Goal: Task Accomplishment & Management: Manage account settings

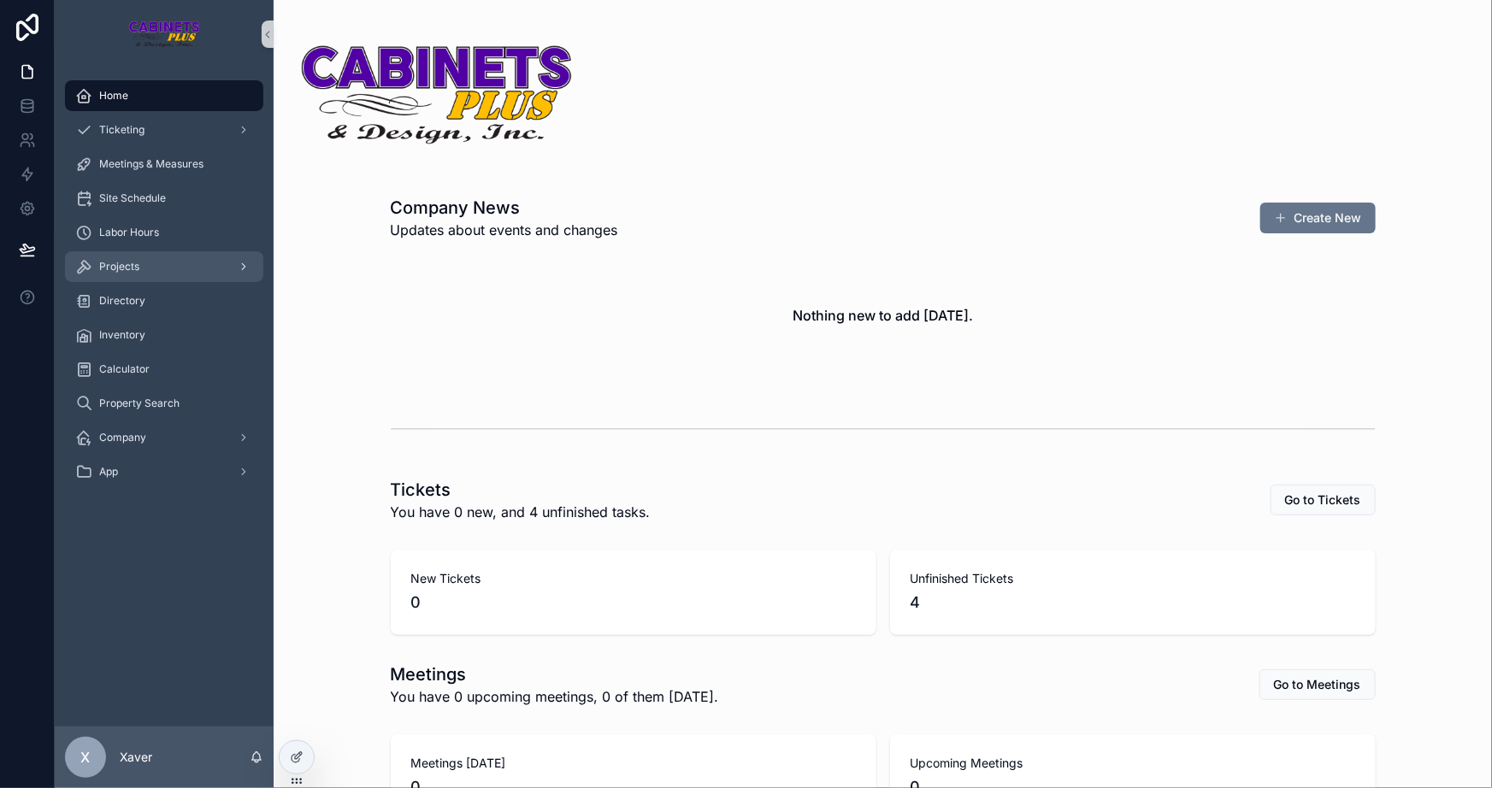
click at [128, 270] on span "Projects" at bounding box center [119, 267] width 40 height 14
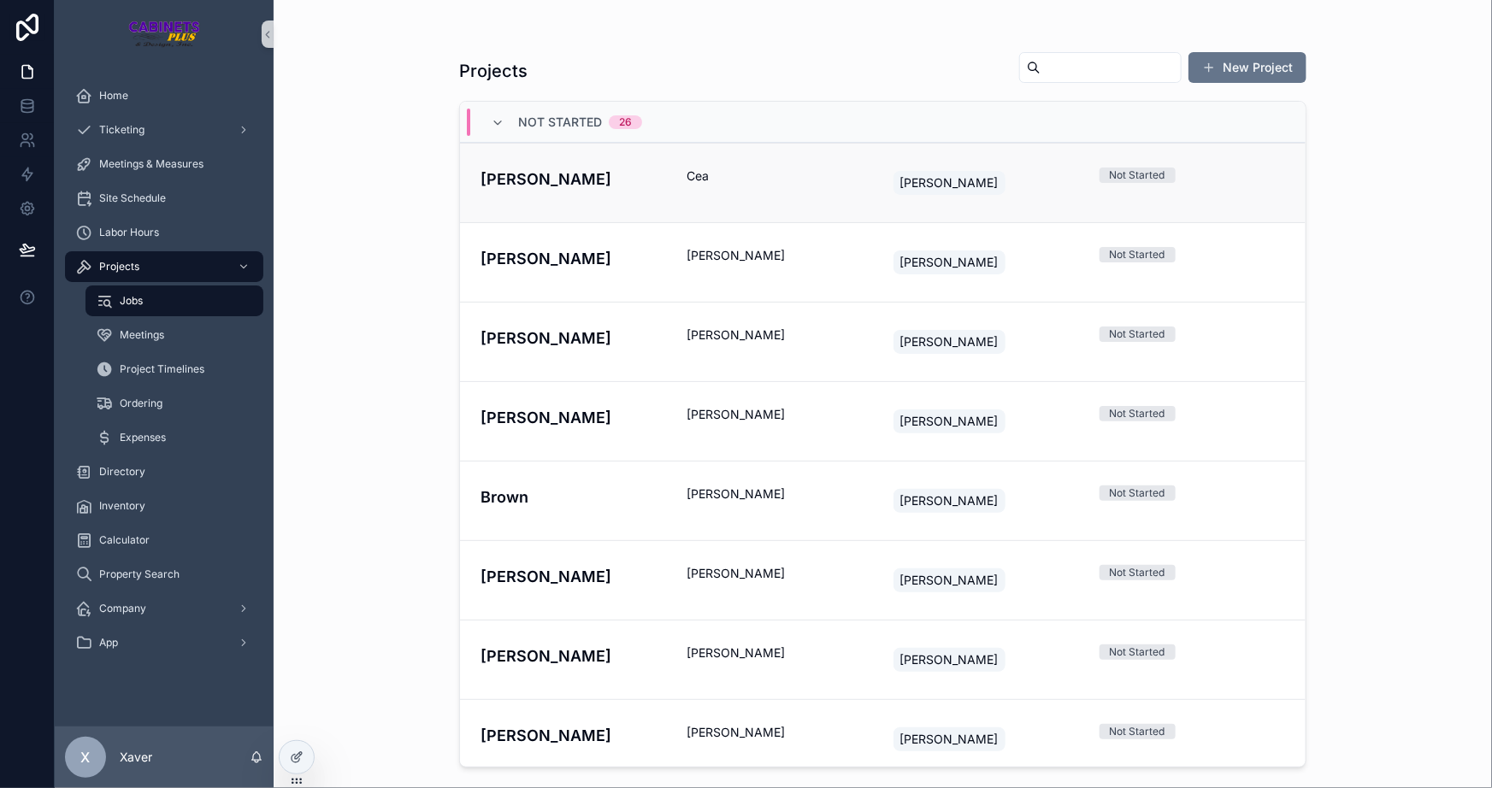
click at [783, 174] on span "Cea" at bounding box center [780, 176] width 186 height 17
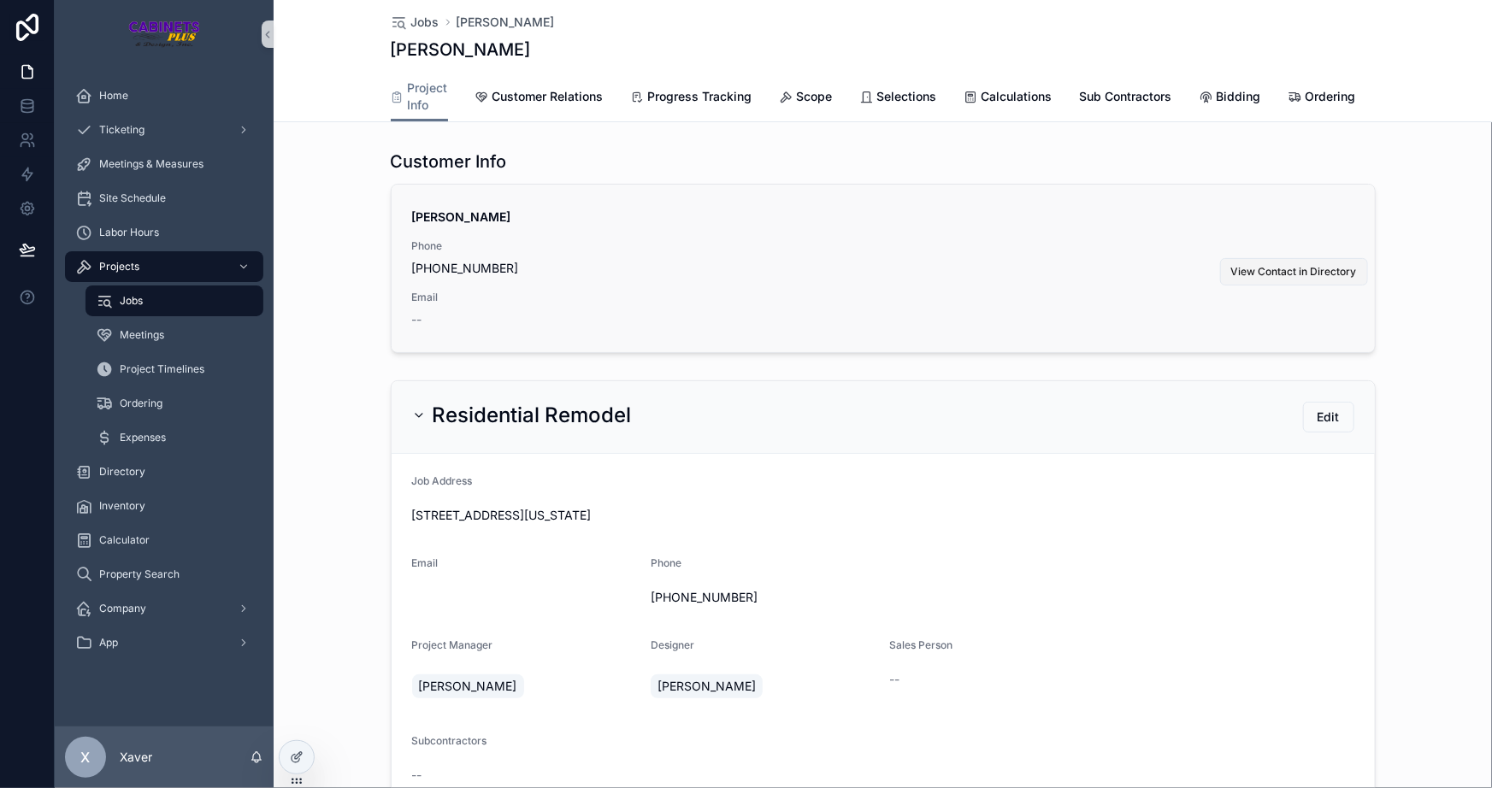
click at [1281, 279] on span "View Contact in Directory" at bounding box center [1294, 272] width 126 height 14
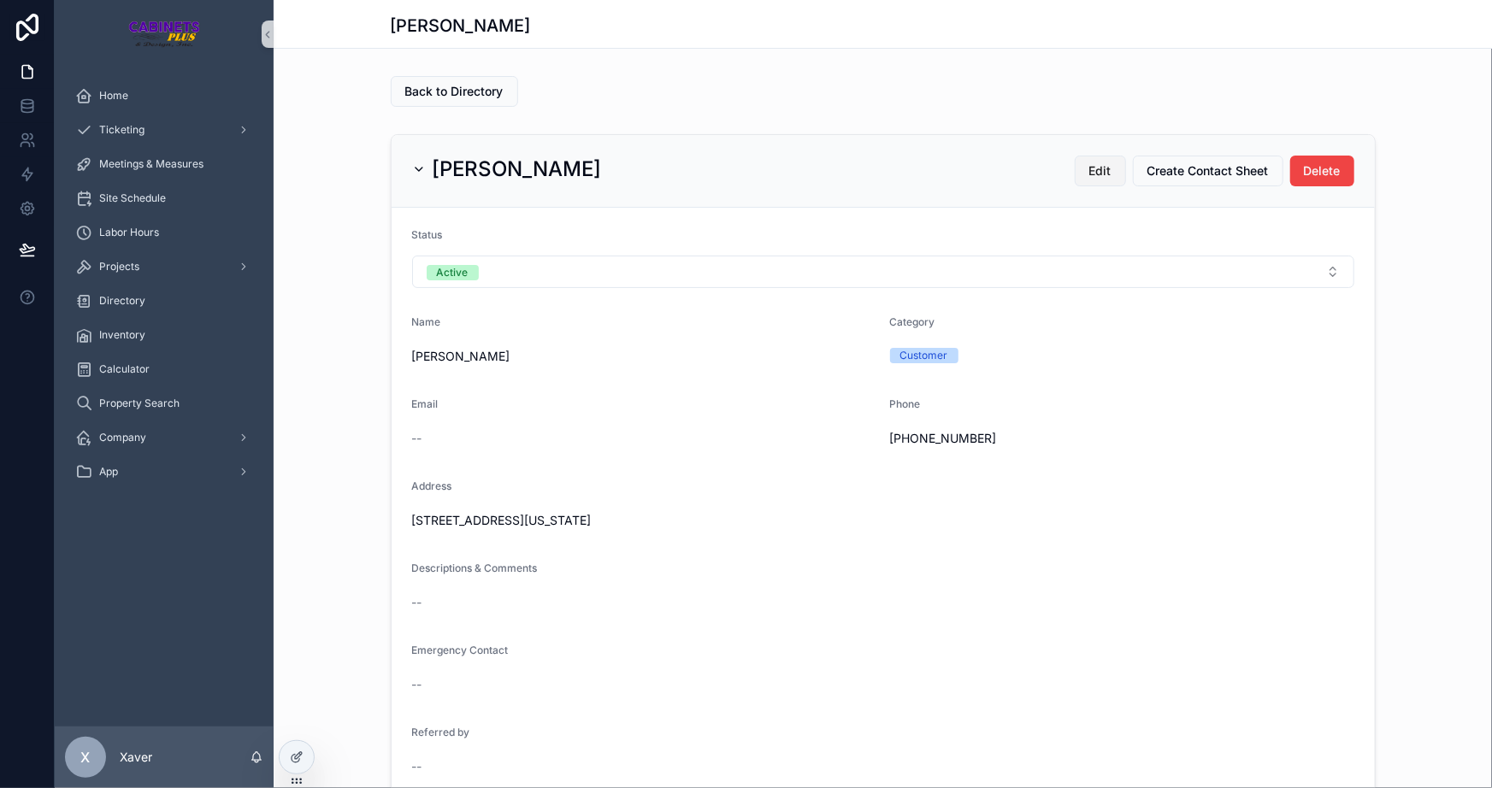
click at [1093, 174] on span "Edit" at bounding box center [1100, 170] width 22 height 17
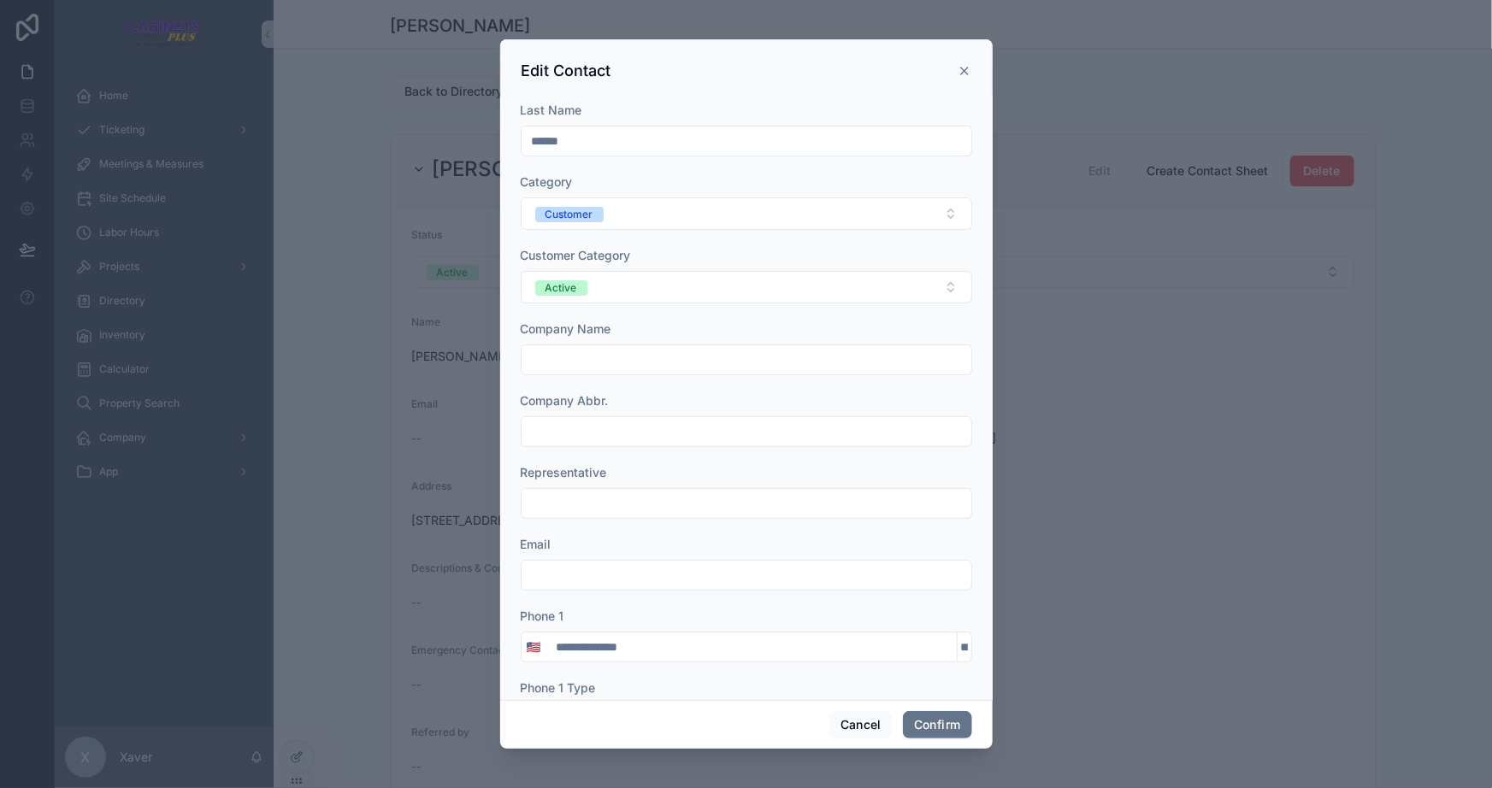
scroll to position [155, 0]
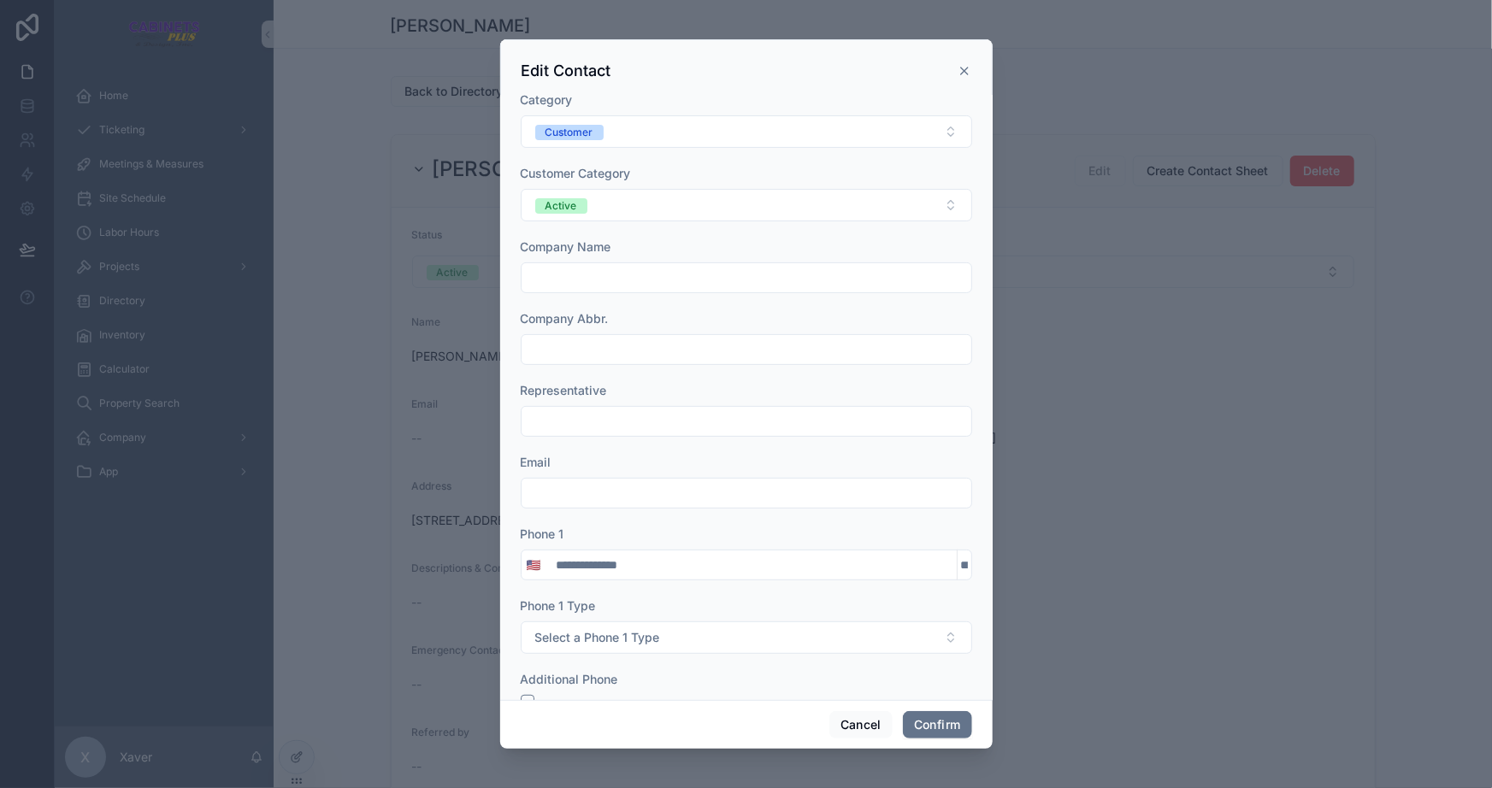
click at [599, 478] on div at bounding box center [746, 493] width 451 height 31
click at [606, 493] on input "text" at bounding box center [747, 493] width 450 height 24
type input "**********"
click at [735, 557] on div at bounding box center [746, 557] width 451 height 14
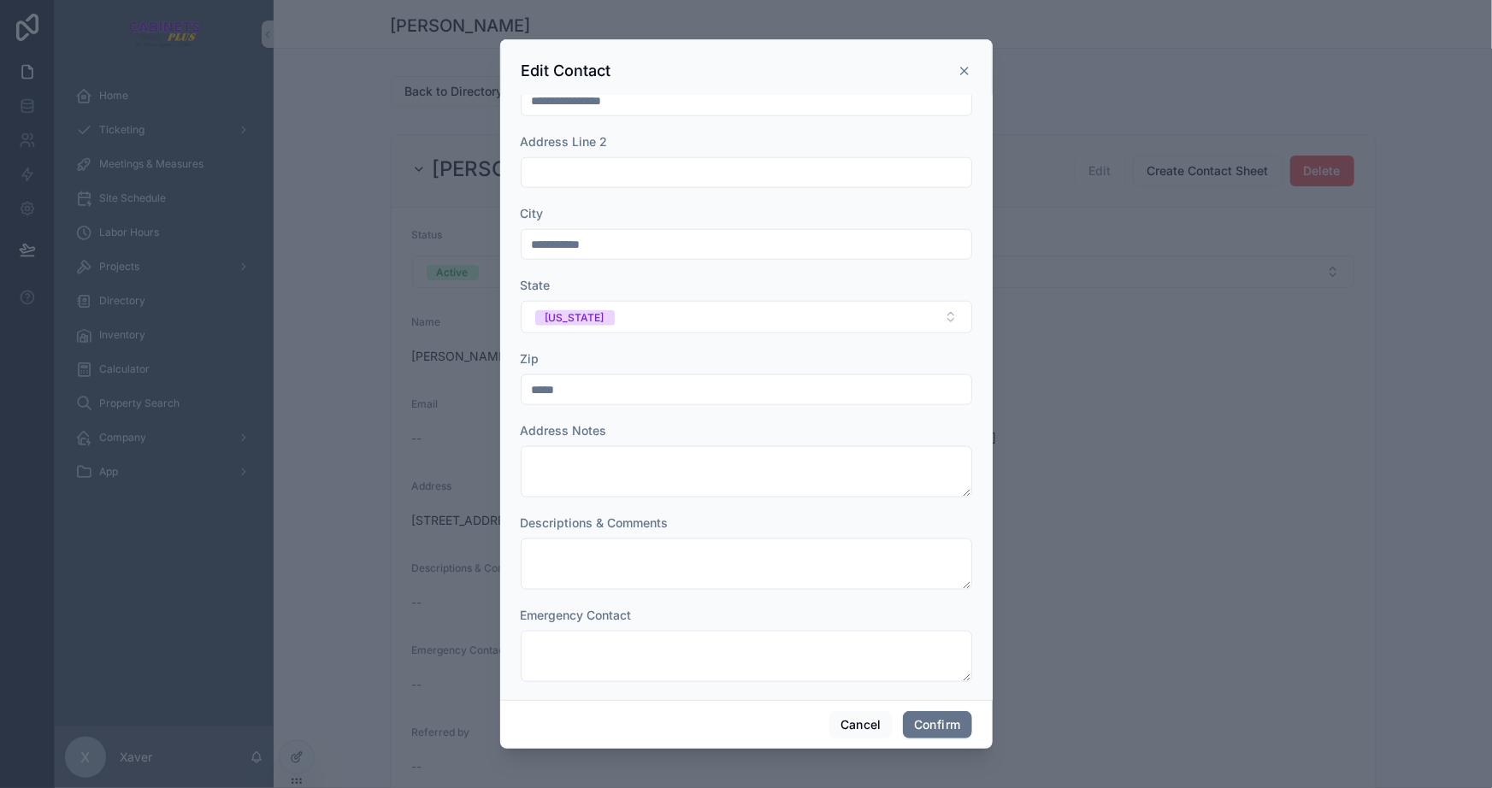
scroll to position [955, 0]
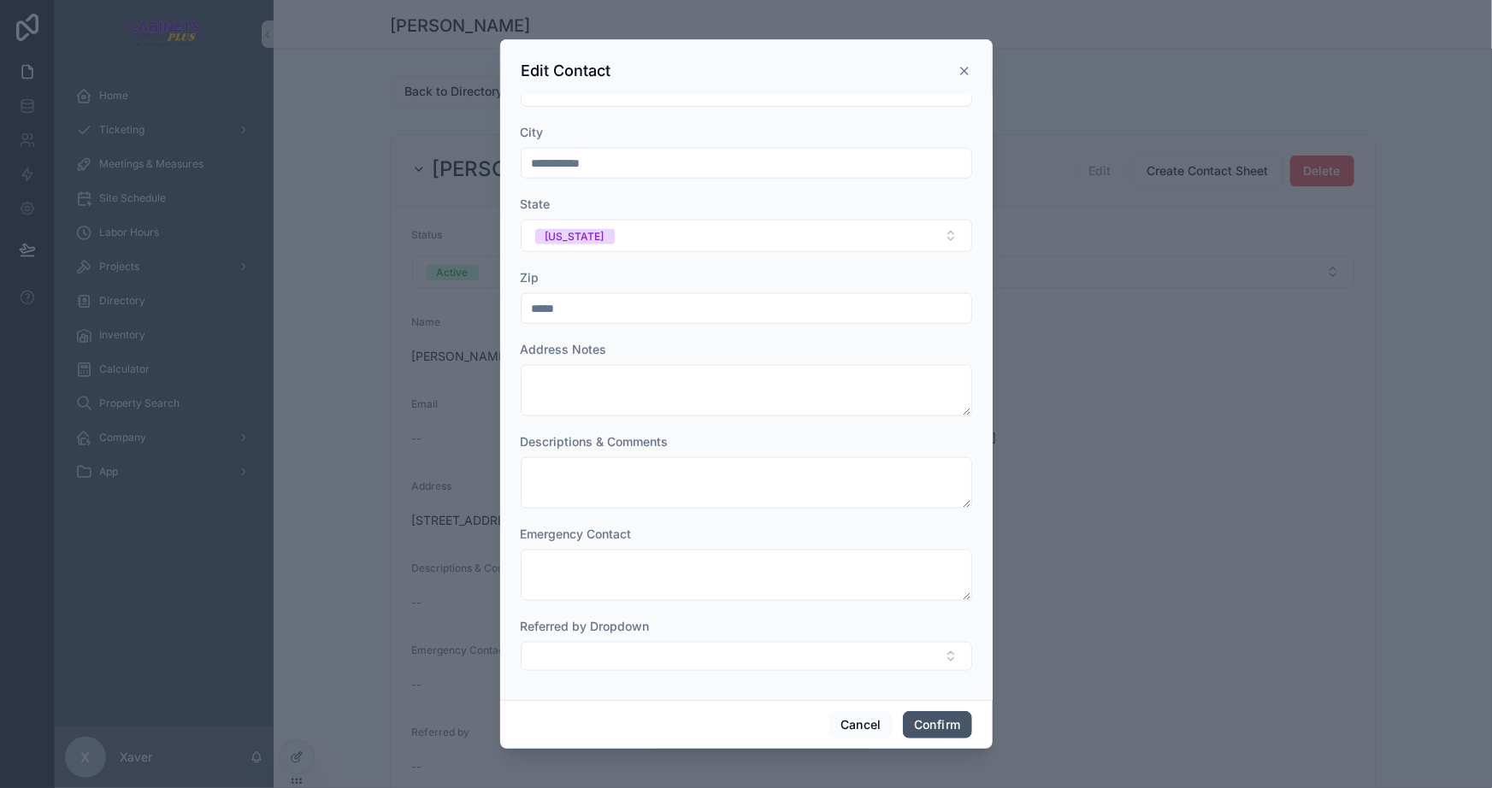
click at [932, 719] on button "Confirm" at bounding box center [937, 724] width 68 height 27
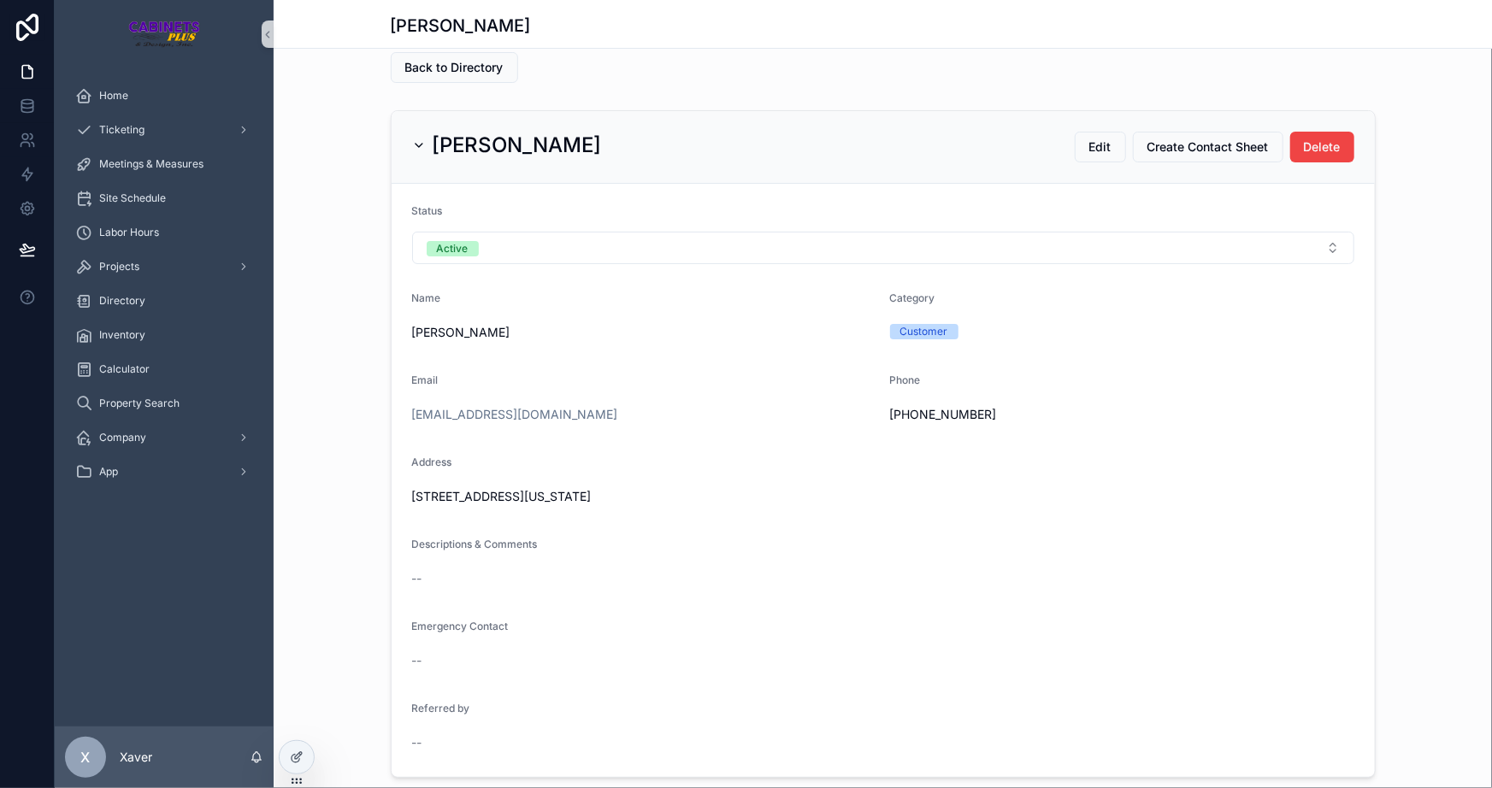
scroll to position [0, 0]
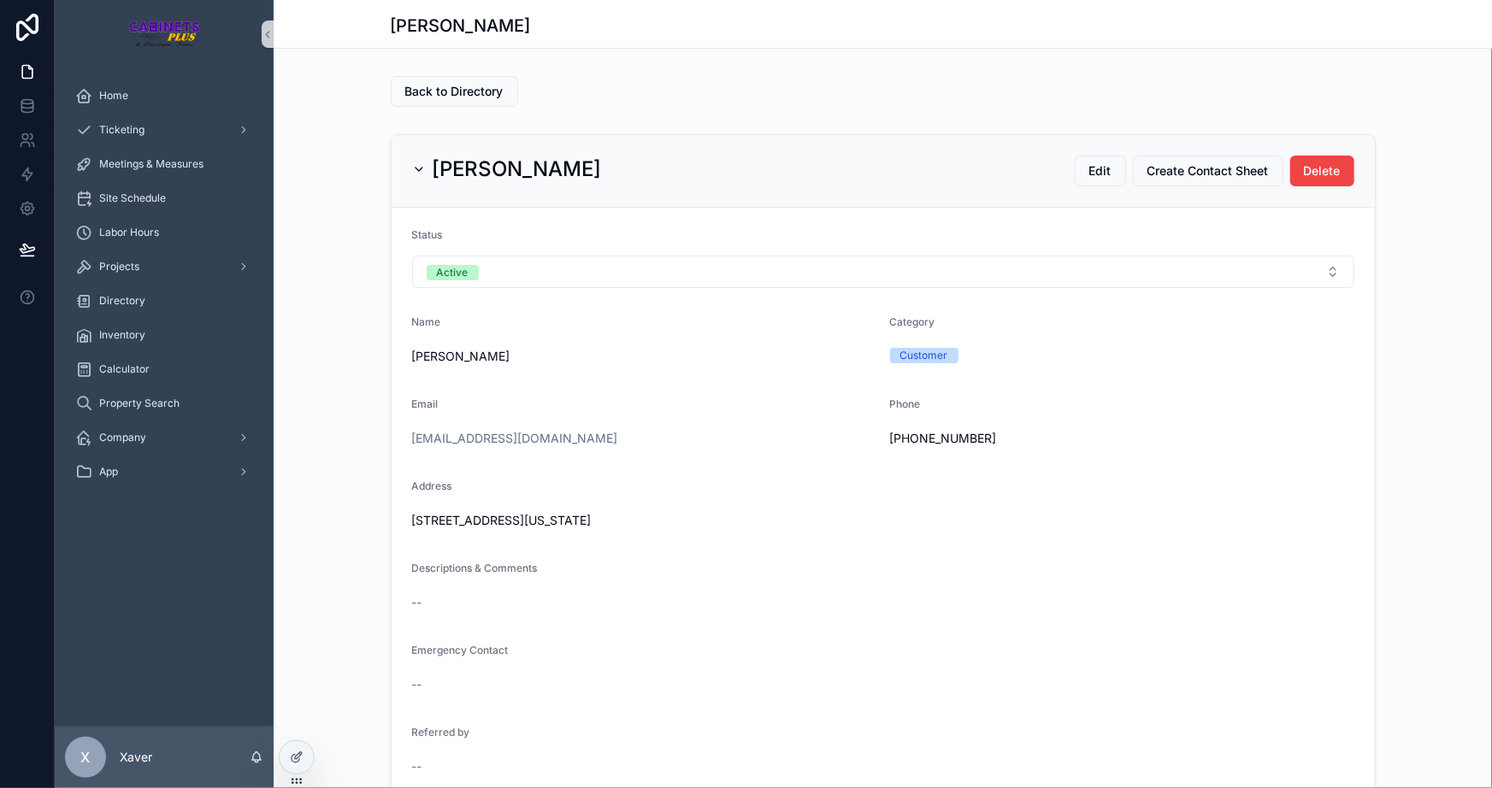
click at [794, 376] on form "Status Active Name [PERSON_NAME] Category Customer Email [EMAIL_ADDRESS][DOMAIN…" at bounding box center [883, 504] width 983 height 593
click at [849, 582] on div "Descriptions & Comments --" at bounding box center [883, 589] width 942 height 55
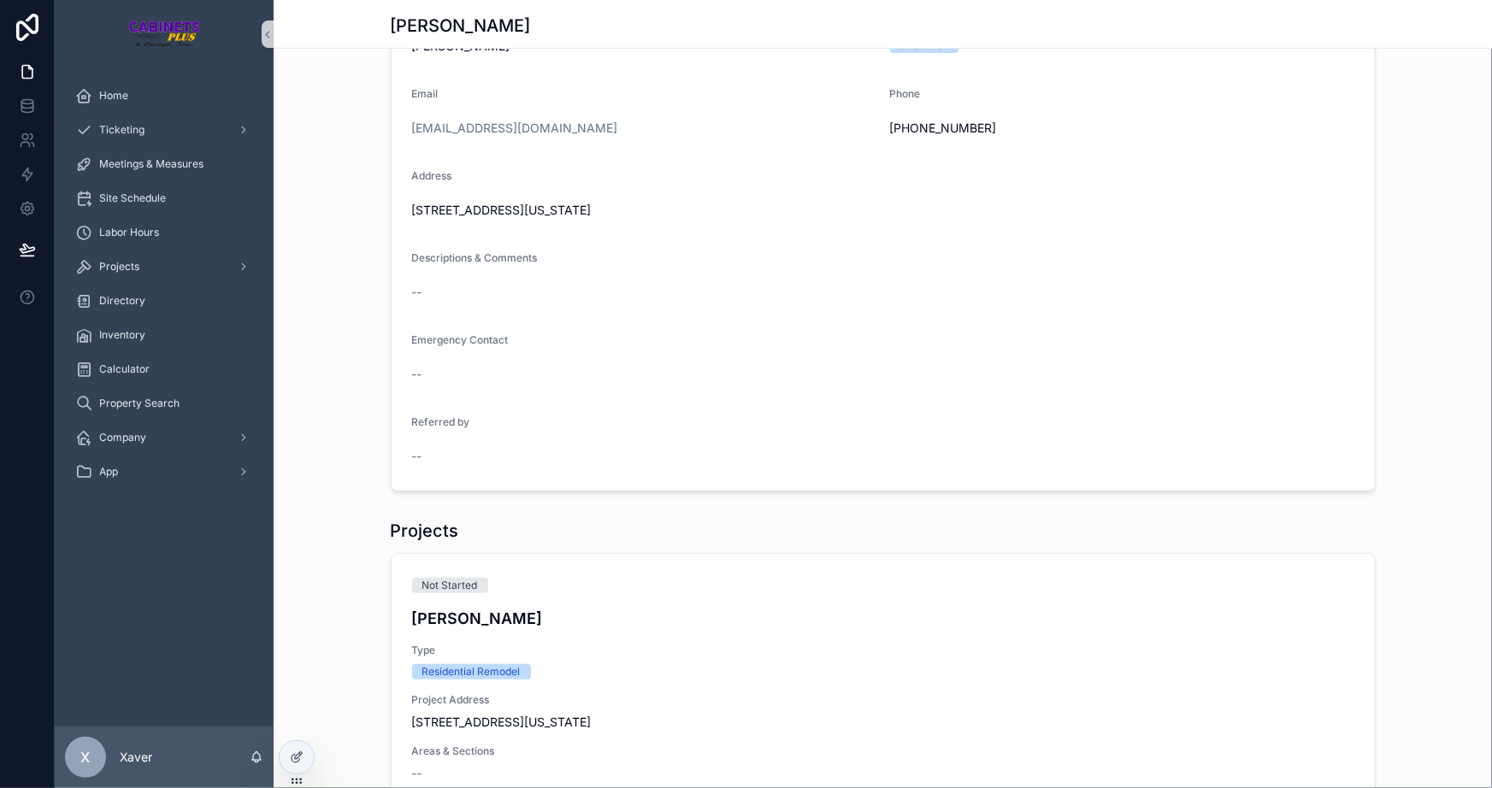
click at [790, 363] on div "--" at bounding box center [883, 374] width 942 height 27
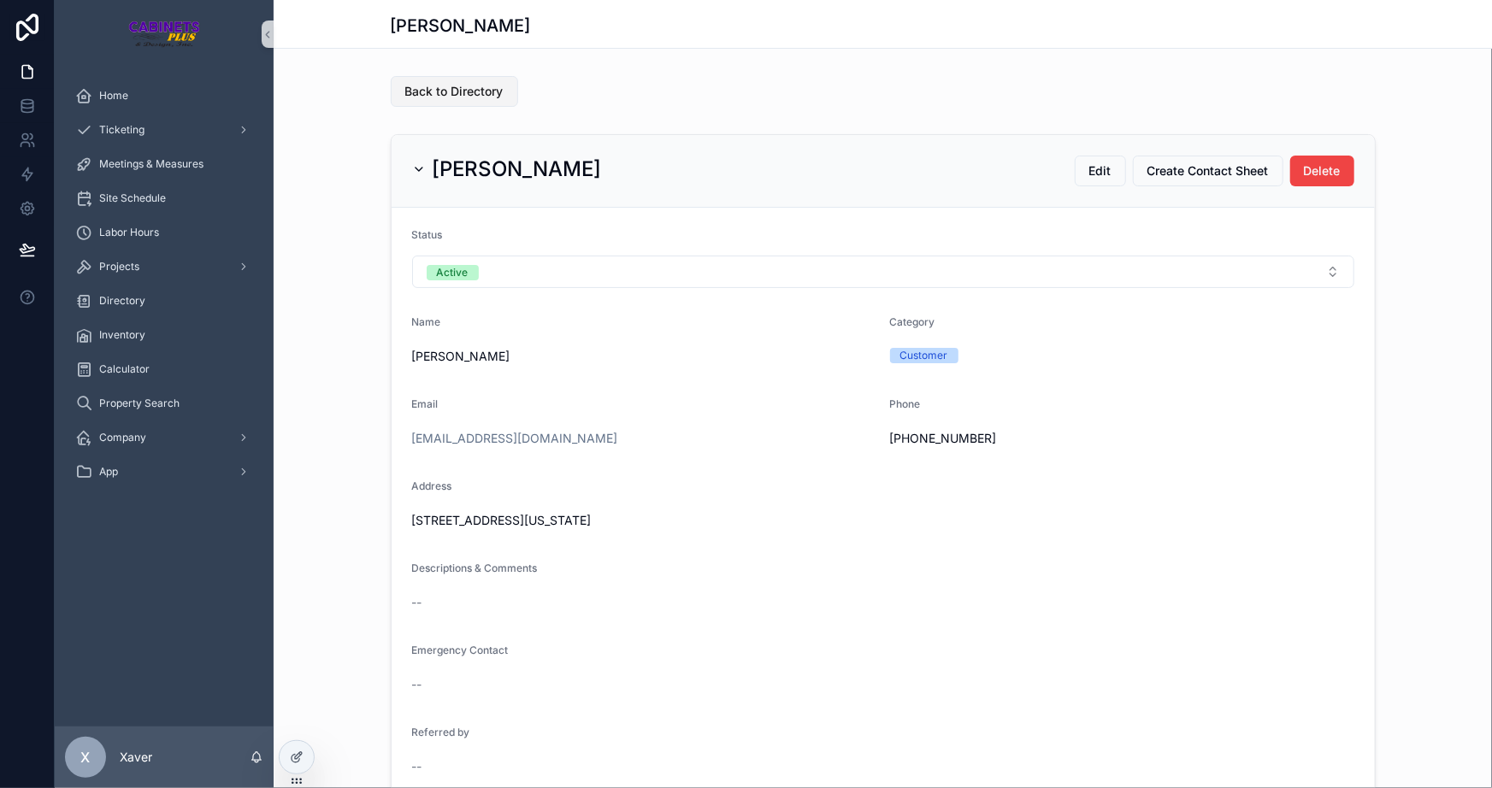
click at [436, 84] on span "Back to Directory" at bounding box center [454, 91] width 98 height 17
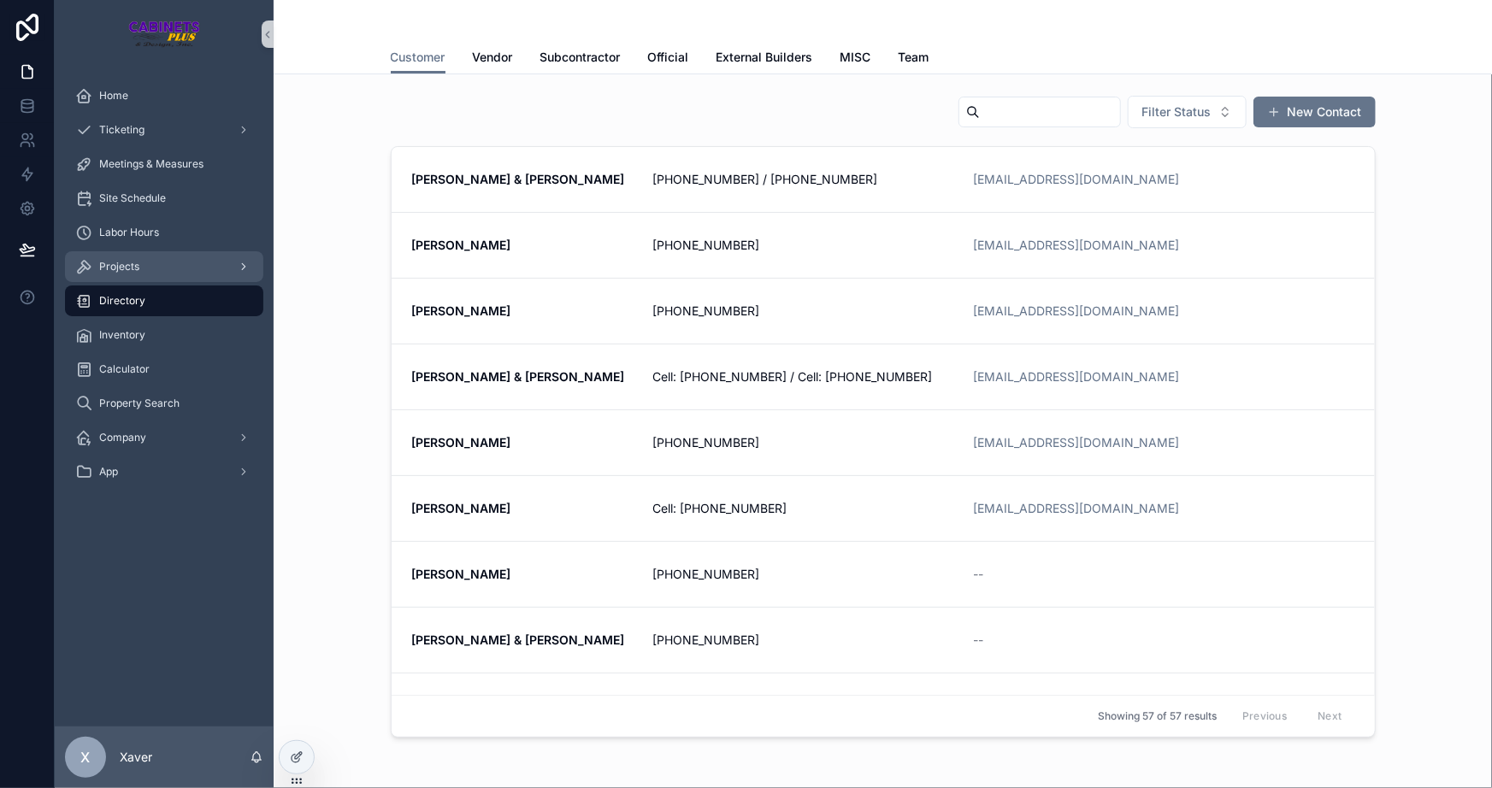
click at [134, 273] on span "Projects" at bounding box center [119, 267] width 40 height 14
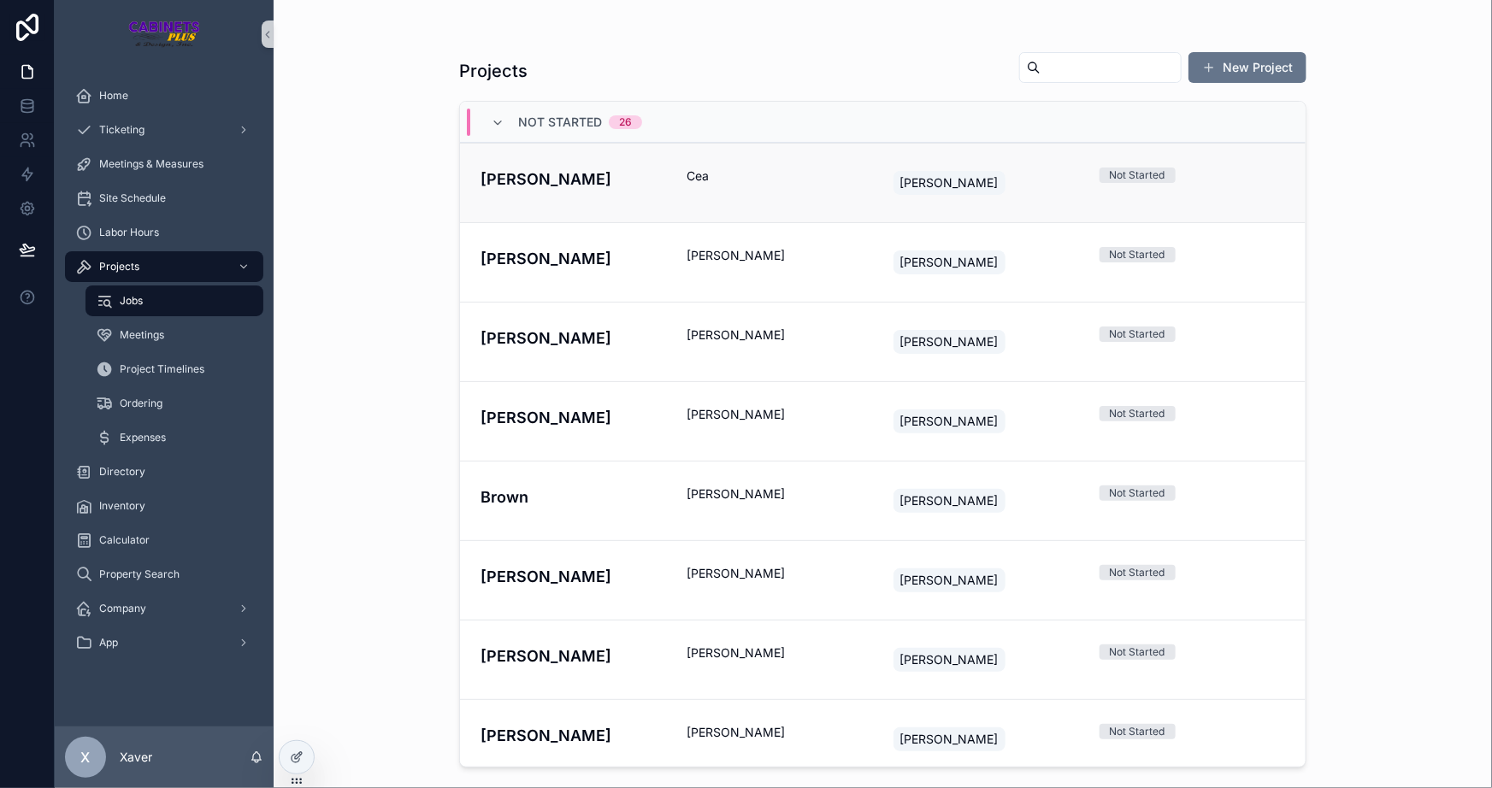
click at [617, 186] on h4 "[PERSON_NAME]" at bounding box center [574, 179] width 186 height 23
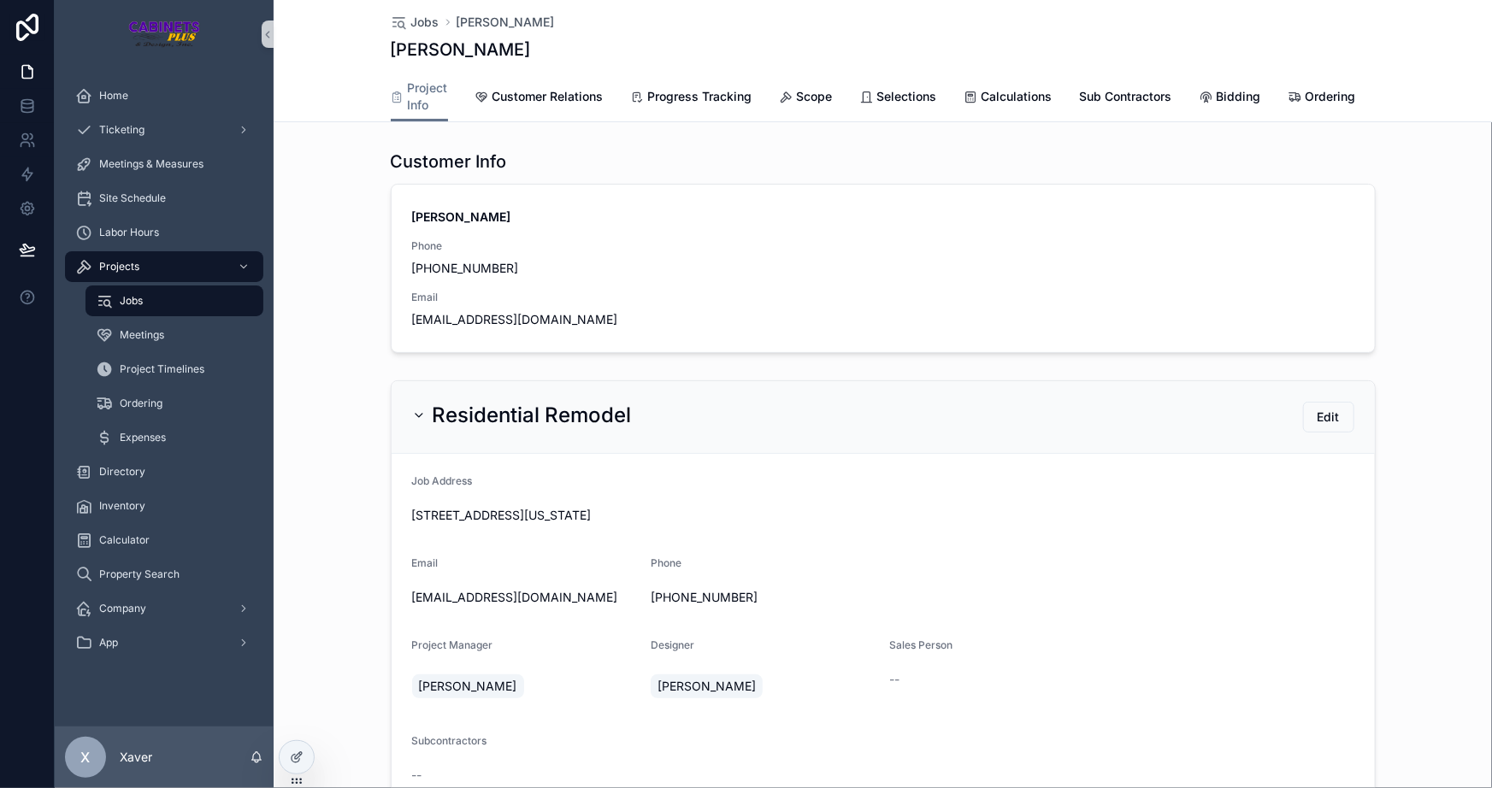
scroll to position [0, 241]
click at [1257, 88] on span "Documents" at bounding box center [1255, 96] width 64 height 17
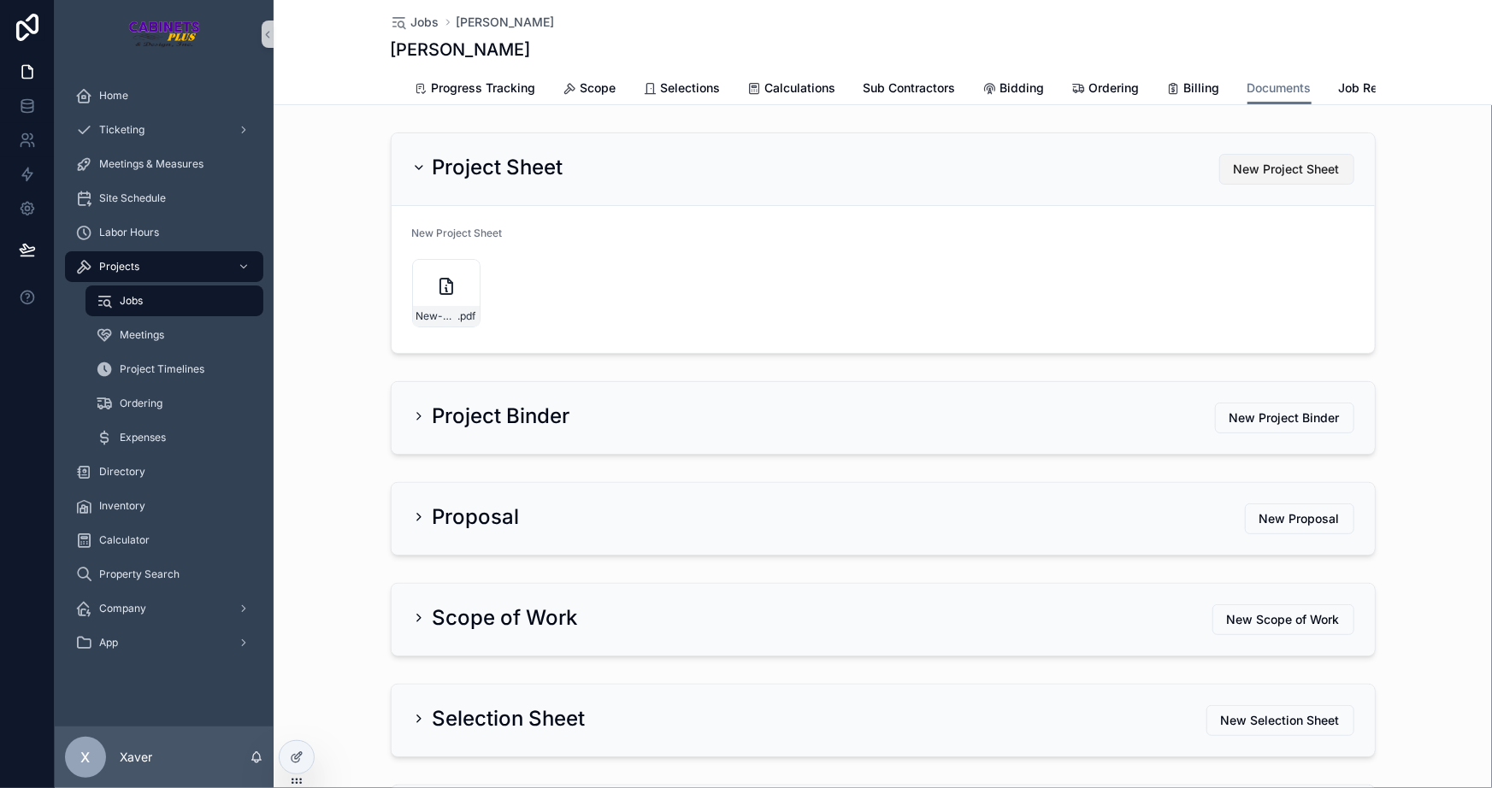
click at [1302, 176] on span "New Project Sheet" at bounding box center [1287, 169] width 106 height 17
click at [419, 294] on div "New-Customer-Sheet---[PERSON_NAME] .pdf" at bounding box center [446, 293] width 68 height 68
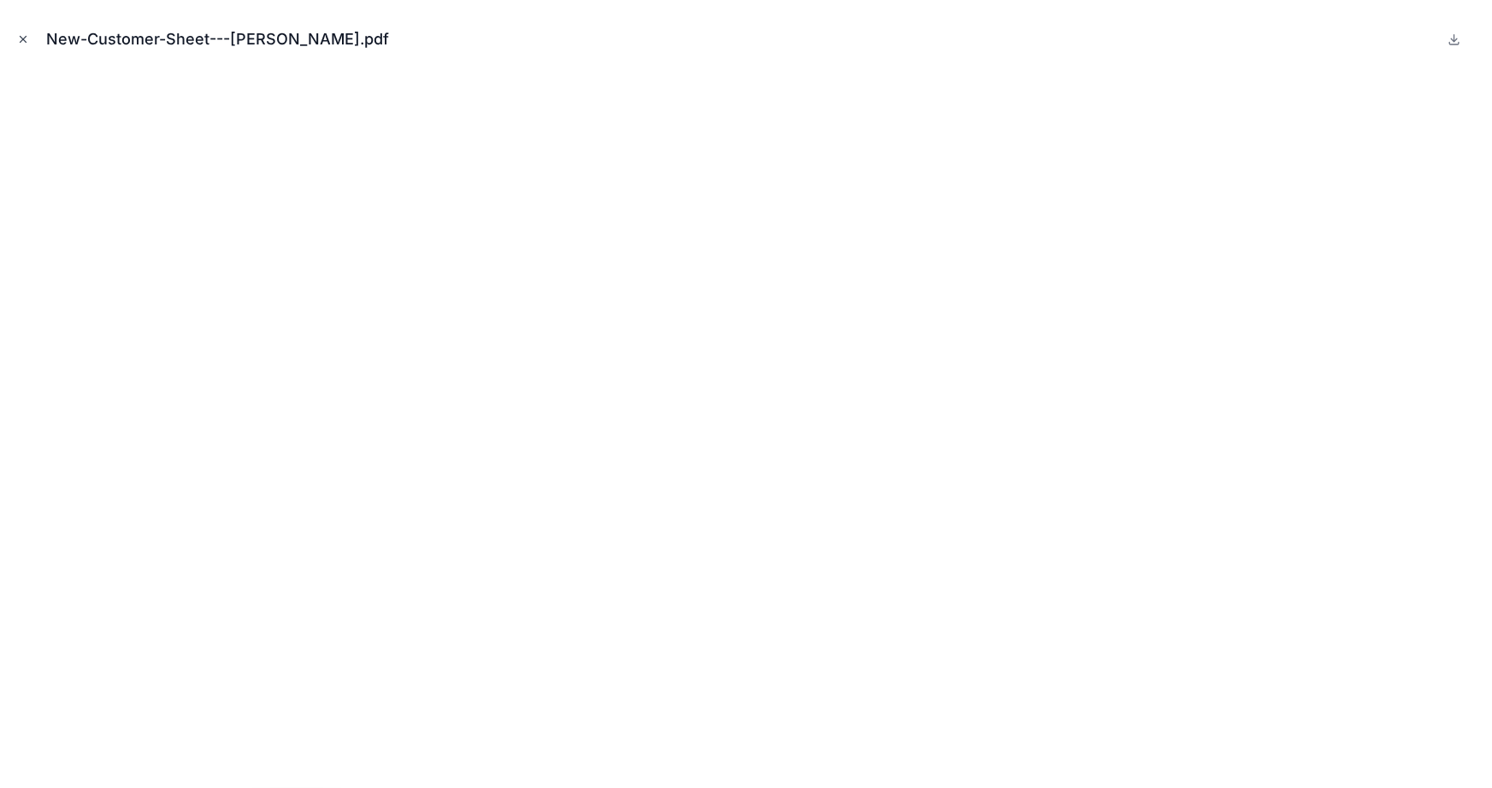
click at [18, 33] on icon "Close modal" at bounding box center [23, 39] width 12 height 12
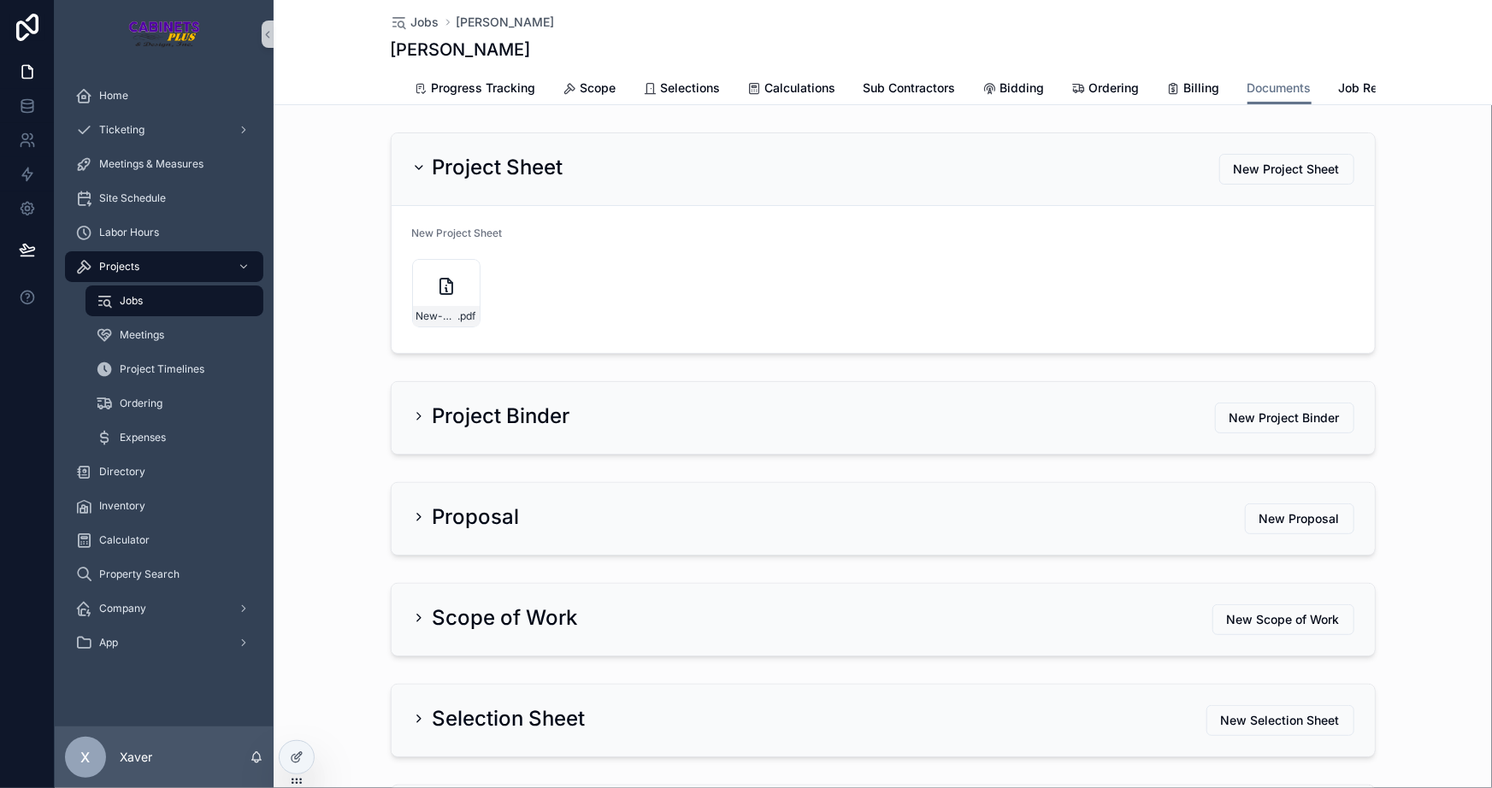
click at [320, 327] on div "Project Sheet New Project Sheet New Project Sheet New-Customer-Sheet---[PERSON_…" at bounding box center [883, 243] width 1218 height 235
click at [110, 131] on span "Ticketing" at bounding box center [121, 130] width 45 height 14
